Goal: Find specific page/section: Find specific page/section

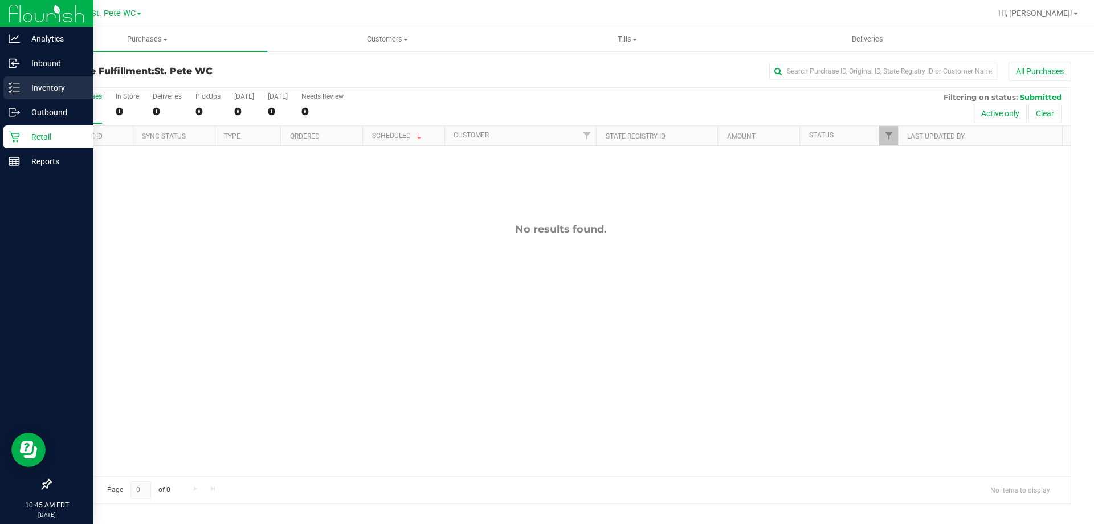
click at [23, 90] on p "Inventory" at bounding box center [54, 88] width 68 height 14
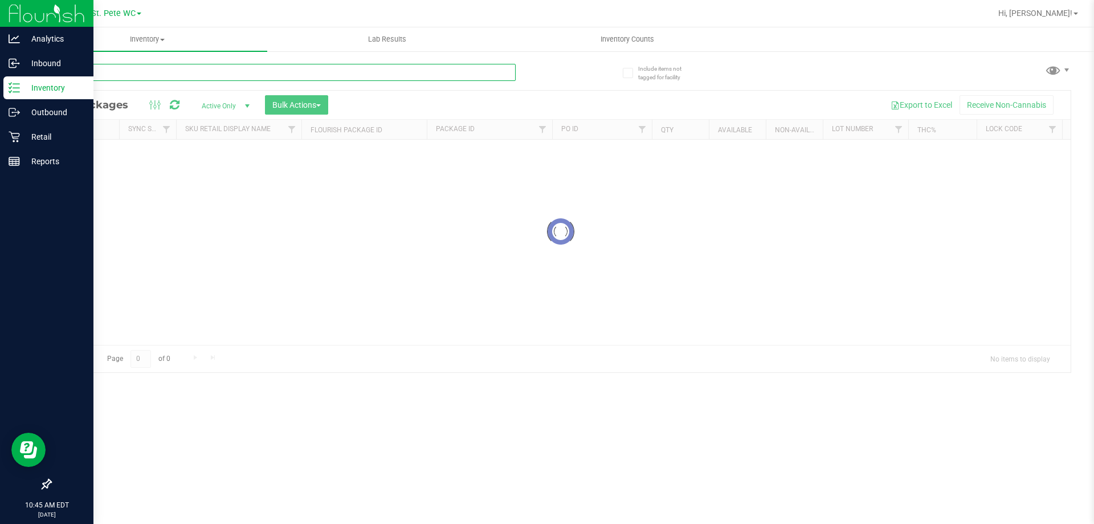
click at [154, 66] on input "text" at bounding box center [282, 72] width 465 height 17
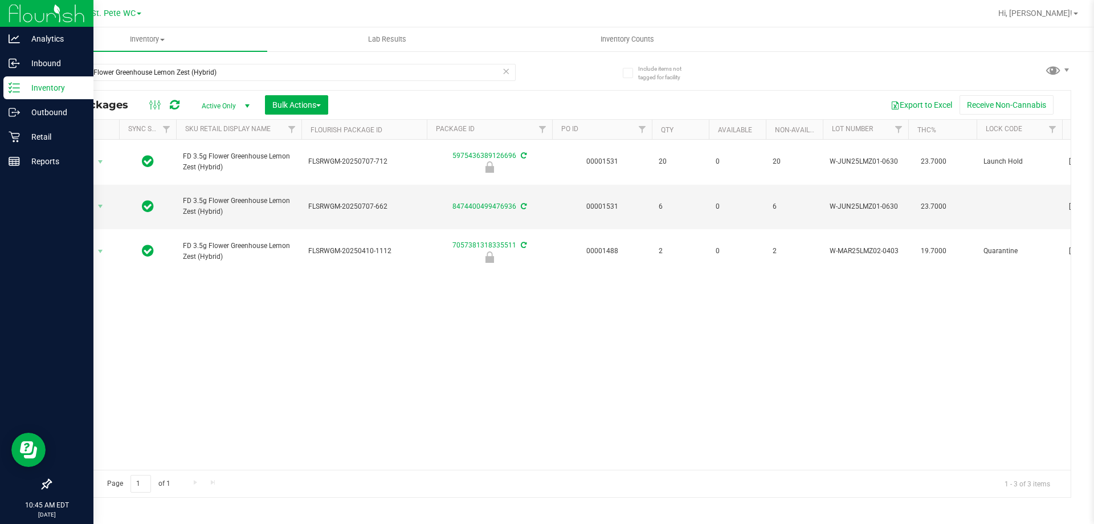
click at [475, 336] on div "Action Action Edit attributes Global inventory Locate package Package audit log…" at bounding box center [561, 305] width 1020 height 330
click at [198, 89] on div "FD 3.5g Flower Greenhouse Lemon Zest (Hybrid)" at bounding box center [282, 77] width 465 height 26
click at [199, 84] on div "FD 3.5g Flower Greenhouse Lemon Zest (Hybrid)" at bounding box center [282, 77] width 465 height 26
click at [206, 64] on input "FD 3.5g Flower Greenhouse Lemon Zest (Hybrid)" at bounding box center [282, 72] width 465 height 17
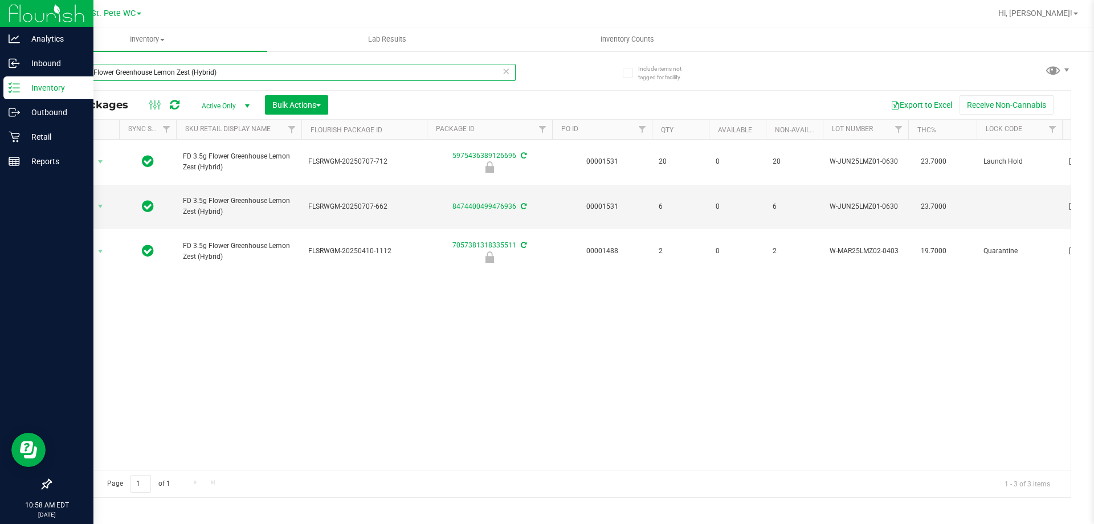
click at [206, 64] on input "FD 3.5g Flower Greenhouse Lemon Zest (Hybrid)" at bounding box center [282, 72] width 465 height 17
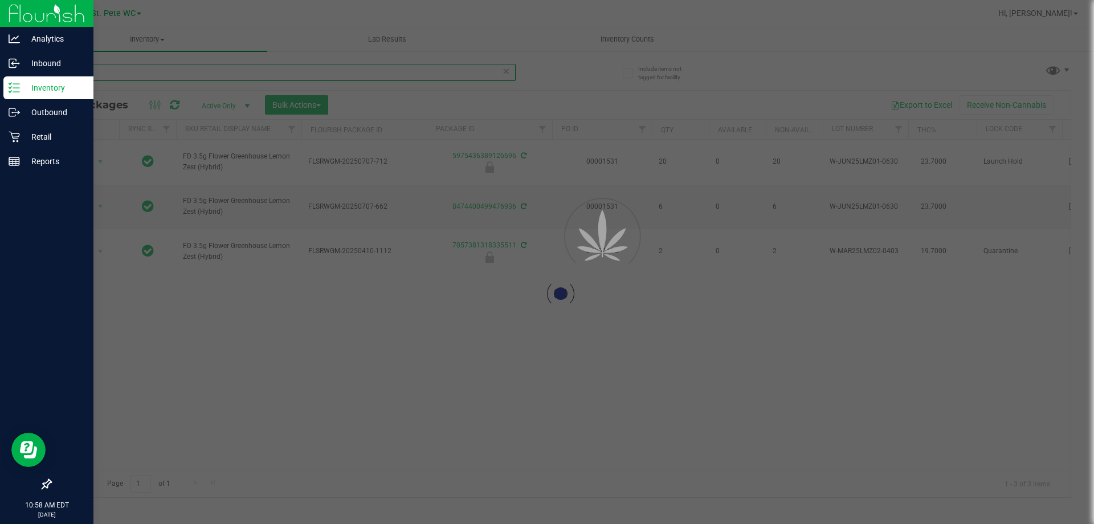
type input "pla"
click at [287, 370] on div at bounding box center [547, 262] width 1094 height 524
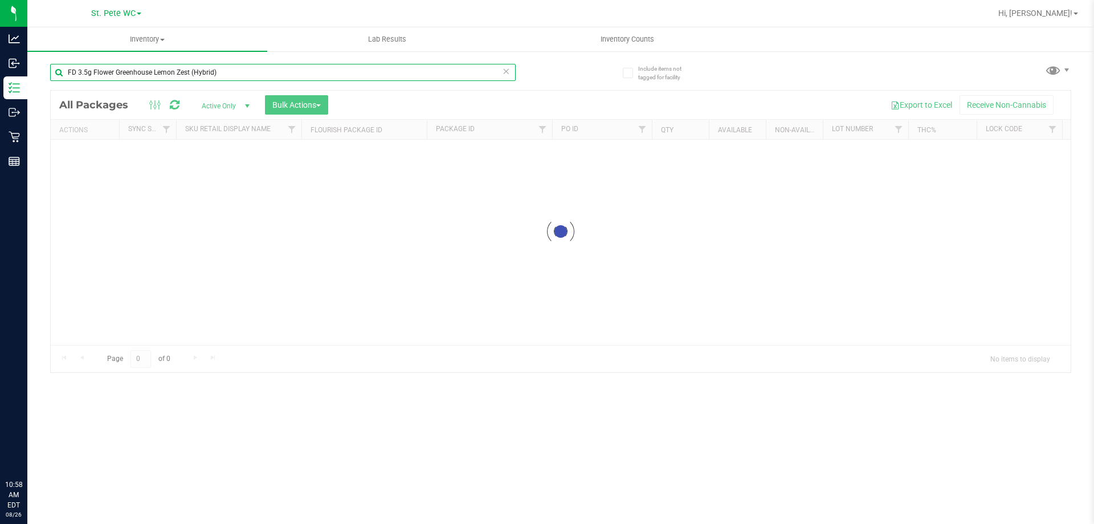
click at [122, 69] on input "FD 3.5g Flower Greenhouse Lemon Zest (Hybrid)" at bounding box center [282, 72] width 465 height 17
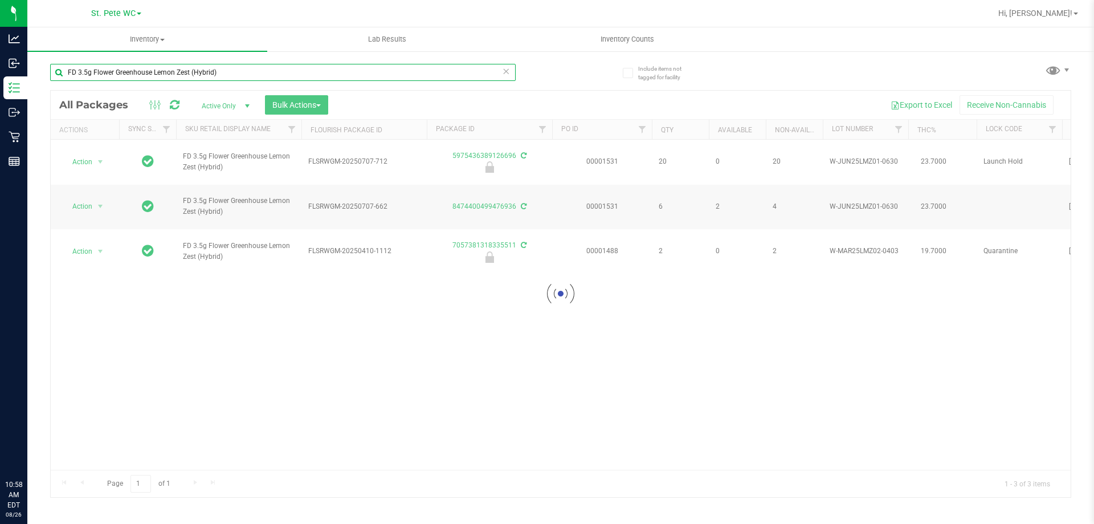
click at [122, 69] on input "FD 3.5g Flower Greenhouse Lemon Zest (Hybrid)" at bounding box center [282, 72] width 465 height 17
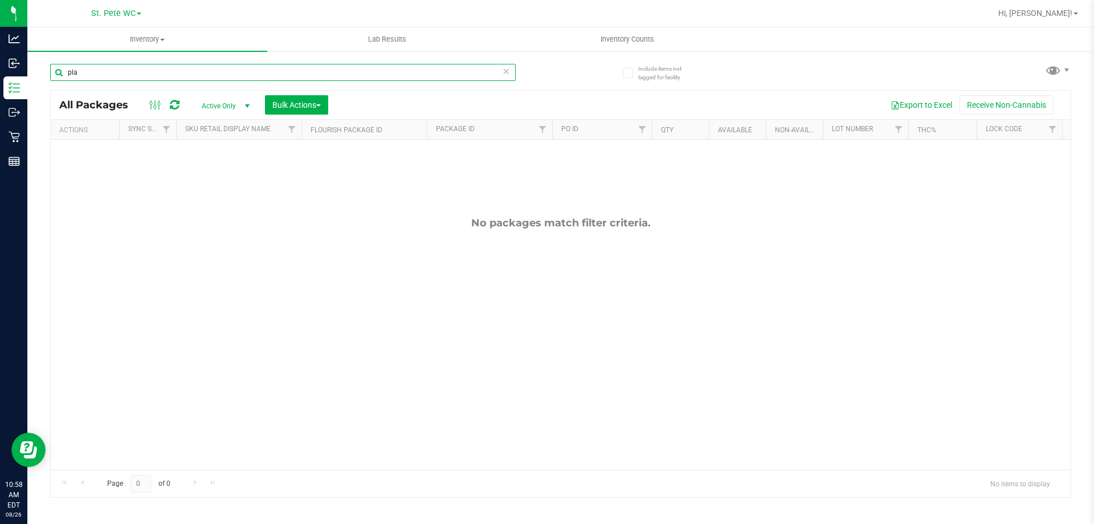
click at [188, 64] on input "pla" at bounding box center [282, 72] width 465 height 17
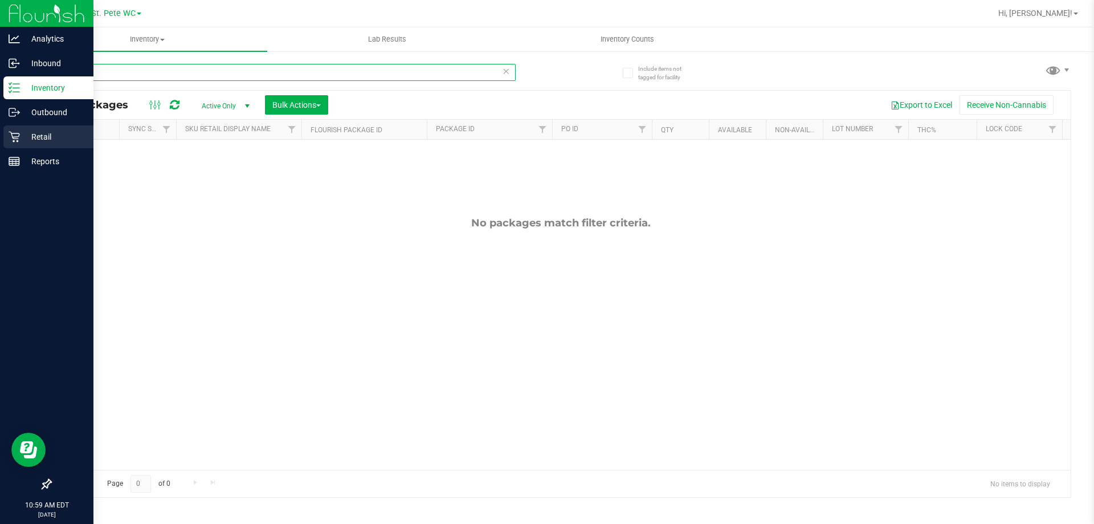
type input "pink"
click at [11, 136] on icon at bounding box center [14, 136] width 11 height 11
